Goal: Check status: Check status

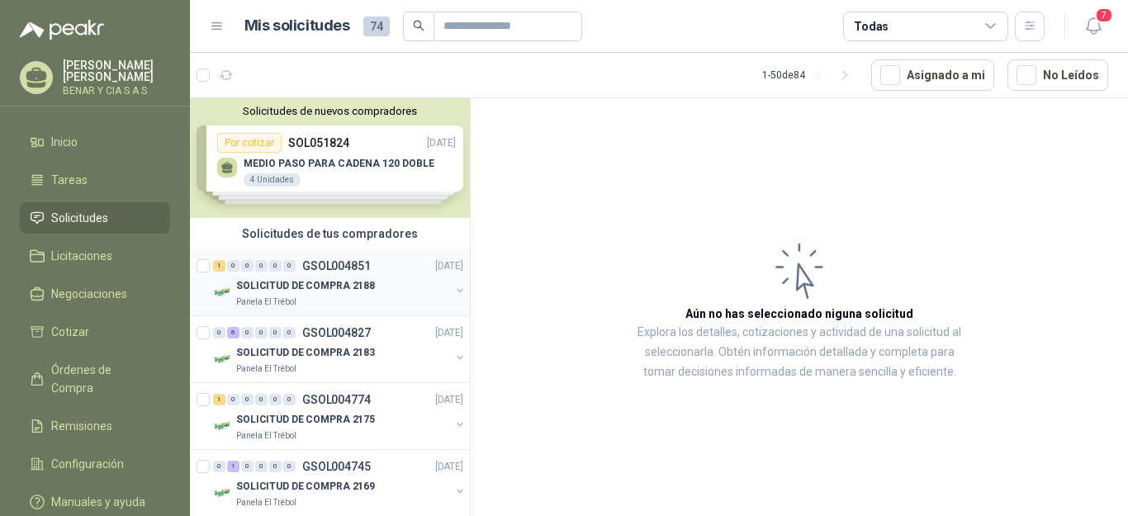
click at [261, 282] on p "SOLICITUD DE COMPRA 2188" at bounding box center [305, 286] width 139 height 16
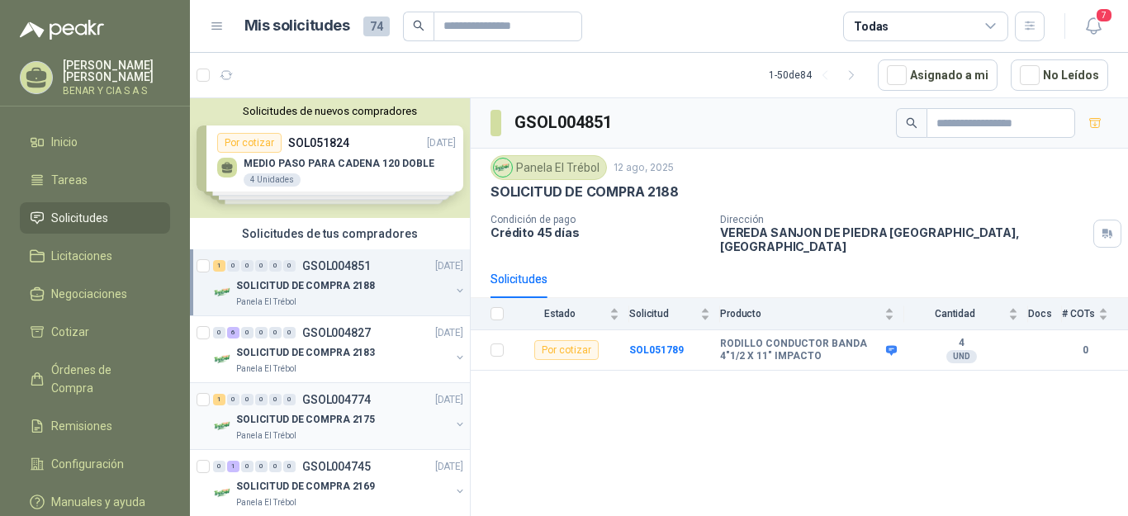
click at [326, 400] on p "GSOL004774" at bounding box center [336, 400] width 69 height 12
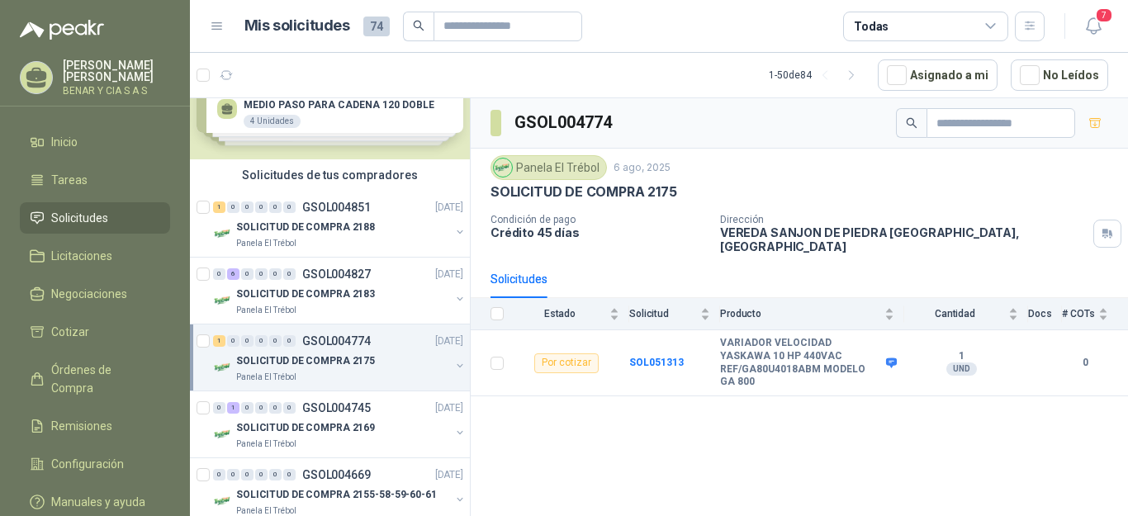
click at [436, 418] on div "SOLICITUD DE COMPRA 2169" at bounding box center [343, 428] width 214 height 20
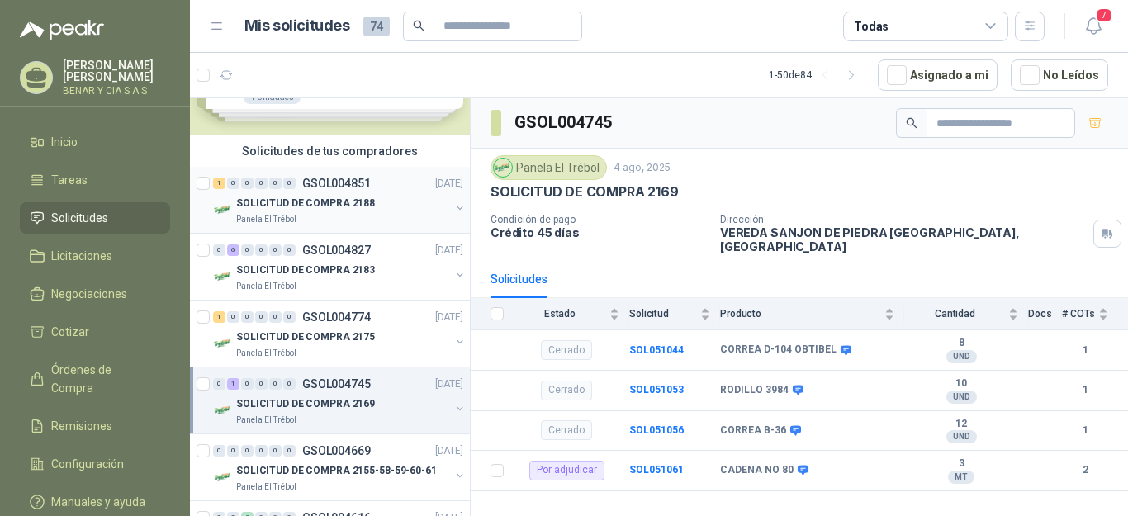
click at [343, 190] on div "1 0 0 0 0 0 GSOL004851 [DATE]" at bounding box center [339, 183] width 253 height 20
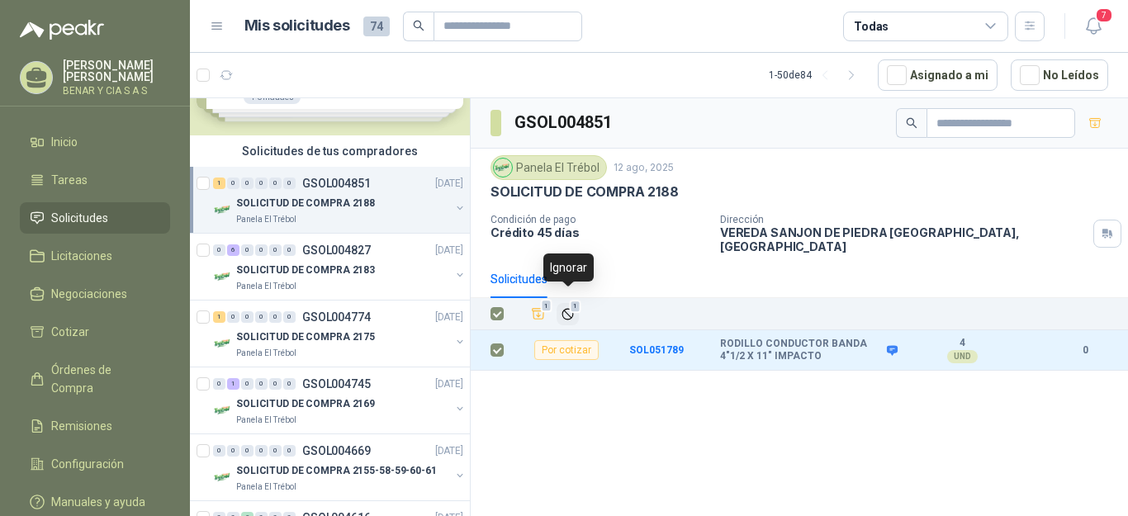
click at [567, 309] on icon "Ignorar" at bounding box center [567, 314] width 10 height 10
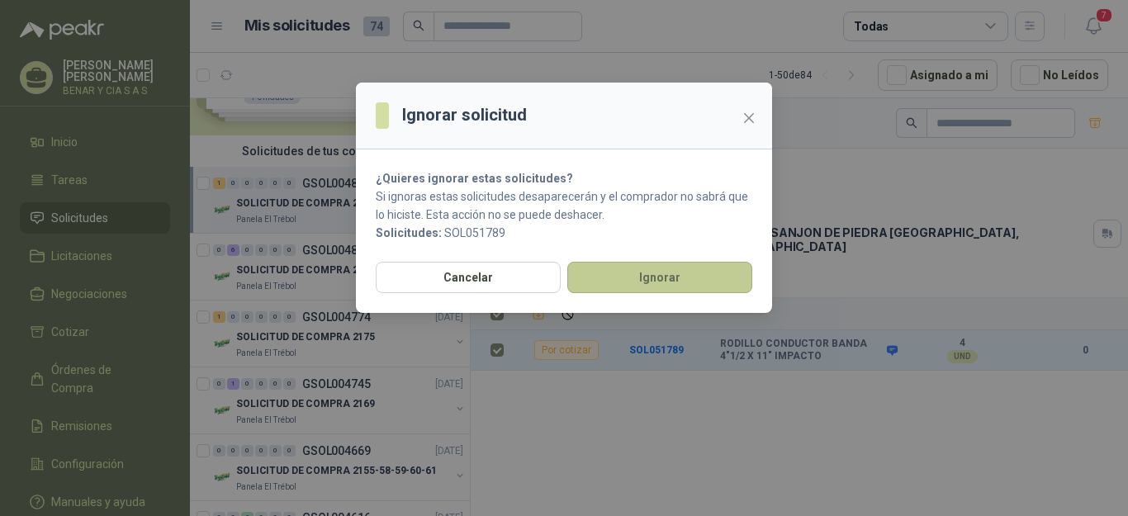
click at [623, 284] on button "Ignorar" at bounding box center [659, 277] width 185 height 31
